Goal: Transaction & Acquisition: Purchase product/service

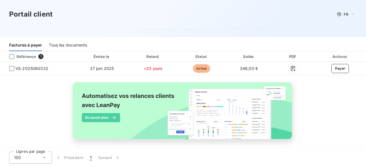
scroll to position [86, 0]
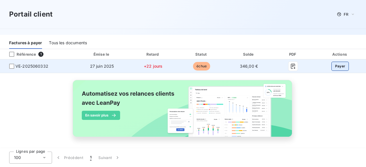
click at [344, 66] on button "Payer" at bounding box center [341, 66] width 18 height 9
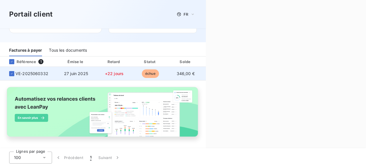
scroll to position [84, 0]
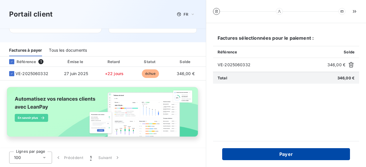
click at [266, 155] on button "Payer" at bounding box center [286, 155] width 128 height 12
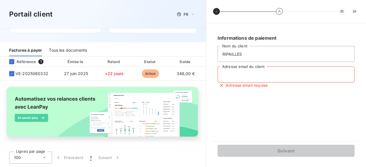
click at [257, 78] on input "Adresse email du client" at bounding box center [286, 75] width 137 height 16
click at [248, 102] on div "Informations de paiement RIPAILLES Nom du client [EMAIL_ADDRESS][DOMAIN_NAME] A…" at bounding box center [286, 82] width 146 height 104
click at [275, 78] on input "[EMAIL_ADDRESS][DOMAIN_NAME]" at bounding box center [286, 75] width 137 height 16
click at [278, 102] on div "Informations de paiement RIPAILLES Nom du client [EMAIL_ADDRESS][DOMAIN_NAME] A…" at bounding box center [286, 82] width 146 height 104
click at [287, 157] on div "Suivant" at bounding box center [286, 150] width 146 height 19
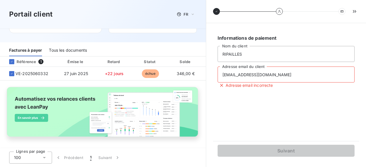
click at [254, 94] on div "Informations de paiement RIPAILLES Nom du client [EMAIL_ADDRESS][DOMAIN_NAME] A…" at bounding box center [286, 82] width 146 height 104
click at [240, 76] on input "[EMAIL_ADDRESS][DOMAIN_NAME]" at bounding box center [286, 75] width 137 height 16
type input "[EMAIL_ADDRESS][DOMAIN_NAME]"
click at [263, 108] on div "Informations de paiement RIPAILLES Nom du client [EMAIL_ADDRESS][DOMAIN_NAME] A…" at bounding box center [286, 82] width 146 height 104
click at [261, 107] on div "Informations de paiement RIPAILLES Nom du client [EMAIL_ADDRESS][DOMAIN_NAME] A…" at bounding box center [286, 82] width 146 height 104
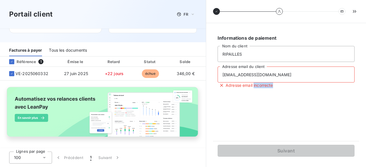
click at [261, 107] on div "Informations de paiement RIPAILLES Nom du client [EMAIL_ADDRESS][DOMAIN_NAME] A…" at bounding box center [286, 82] width 146 height 104
click at [264, 112] on div "Informations de paiement RIPAILLES Nom du client [EMAIL_ADDRESS][DOMAIN_NAME] A…" at bounding box center [286, 82] width 146 height 104
